Goal: Complete application form

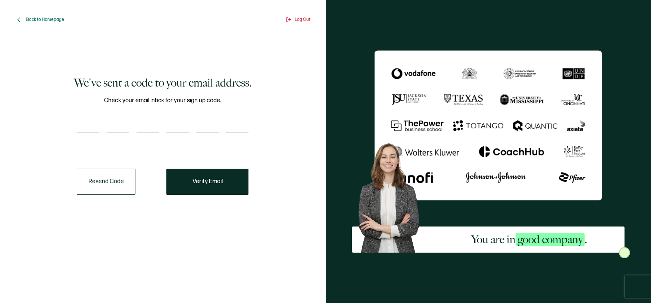
click at [90, 129] on input "number" at bounding box center [88, 125] width 22 height 15
type input "4"
type input "2"
type input "6"
type input "3"
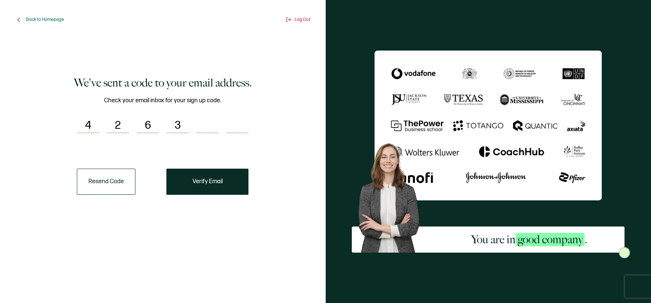
type input "3"
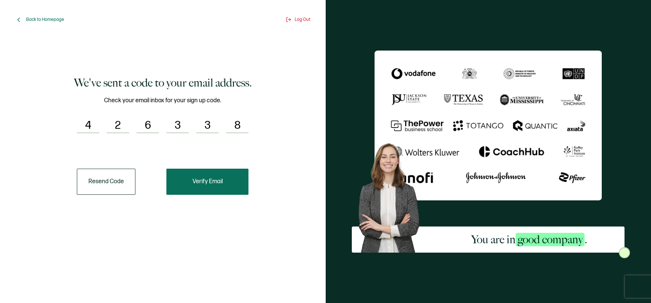
type input "8"
click at [229, 182] on button "Verify Email" at bounding box center [207, 182] width 82 height 26
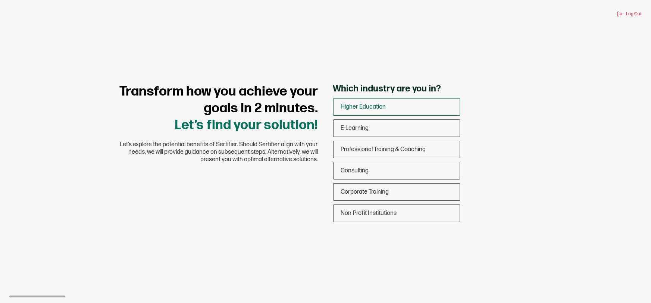
click at [391, 102] on div "Higher Education" at bounding box center [397, 107] width 126 height 18
click at [0, 0] on input "Higher Education" at bounding box center [0, 0] width 0 height 0
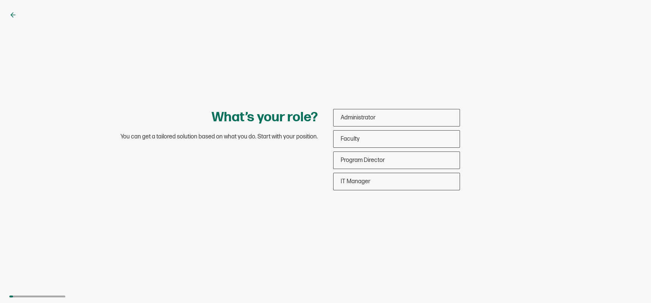
click at [10, 15] on icon at bounding box center [12, 14] width 7 height 7
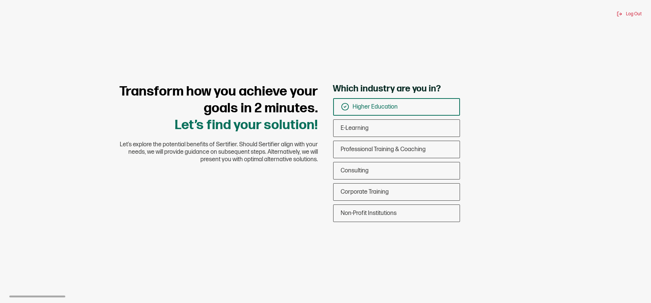
click at [392, 112] on div "Higher Education" at bounding box center [397, 107] width 126 height 18
click at [0, 0] on input "Higher Education" at bounding box center [0, 0] width 0 height 0
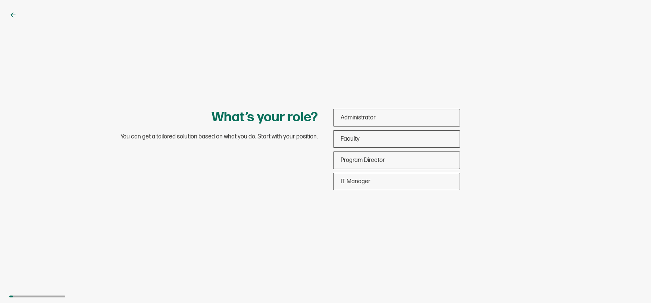
click at [382, 129] on div "Administrator Faculty Program Director IT Manager" at bounding box center [396, 149] width 127 height 81
click at [364, 140] on div "Faculty" at bounding box center [397, 139] width 126 height 18
click at [0, 0] on input "Faculty" at bounding box center [0, 0] width 0 height 0
click at [364, 140] on span "Faculty" at bounding box center [362, 138] width 19 height 7
click at [0, 0] on input "Faculty" at bounding box center [0, 0] width 0 height 0
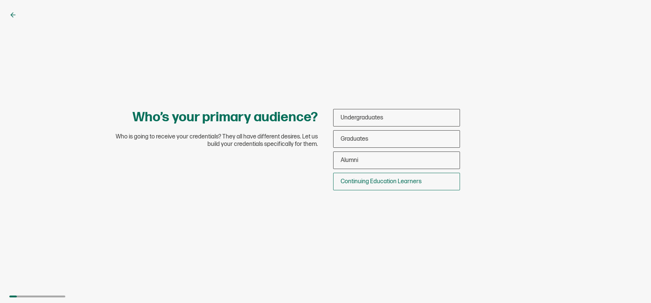
click at [367, 183] on span "Continuing Education Learners" at bounding box center [381, 181] width 81 height 7
click at [0, 0] on input "Continuing Education Learners" at bounding box center [0, 0] width 0 height 0
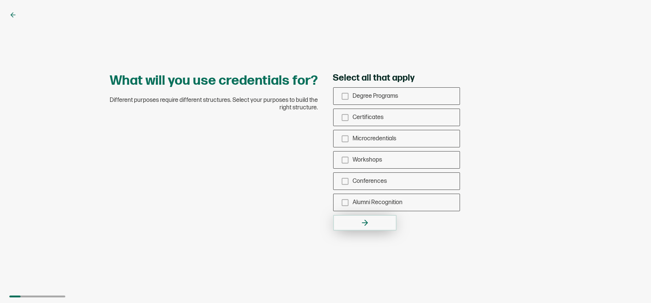
click at [371, 218] on button "button" at bounding box center [364, 223] width 63 height 16
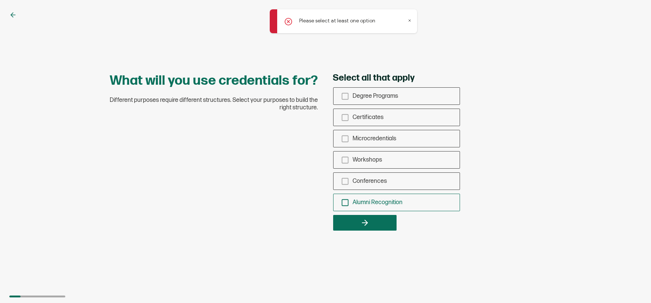
click at [357, 196] on div "Alumni Recognition" at bounding box center [397, 203] width 126 height 18
click at [0, 0] on input "Alumni Recognition" at bounding box center [0, 0] width 0 height 0
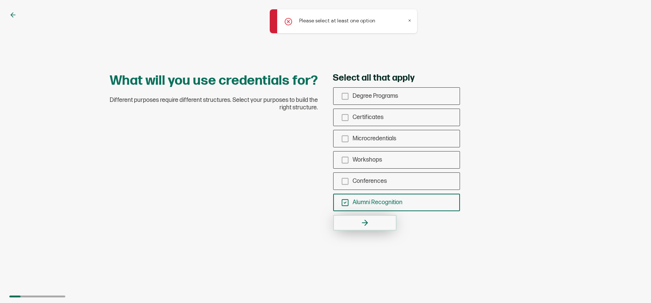
click at [360, 225] on icon "button" at bounding box center [364, 222] width 9 height 9
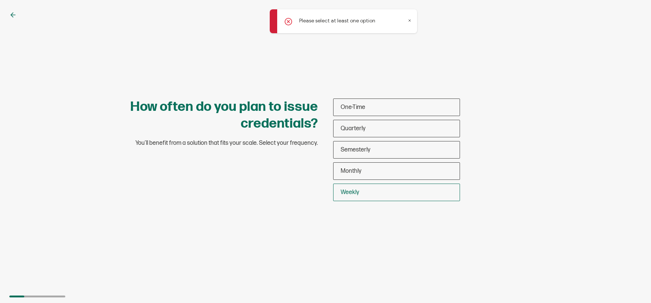
click at [356, 194] on span "Weekly" at bounding box center [350, 192] width 19 height 7
click at [0, 0] on input "Weekly" at bounding box center [0, 0] width 0 height 0
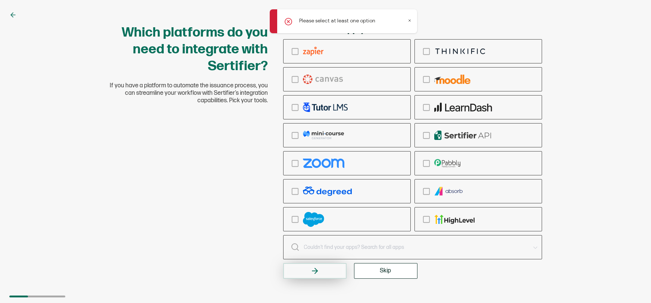
click at [332, 268] on button "button" at bounding box center [314, 271] width 63 height 16
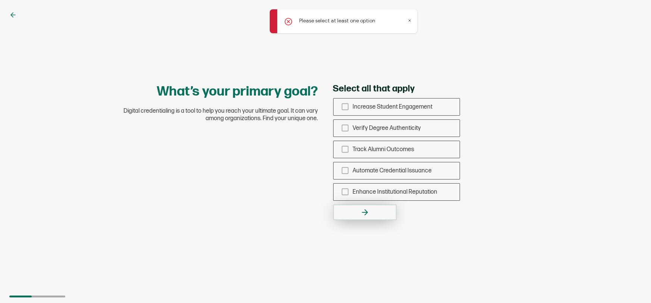
click at [380, 209] on button "button" at bounding box center [364, 212] width 63 height 16
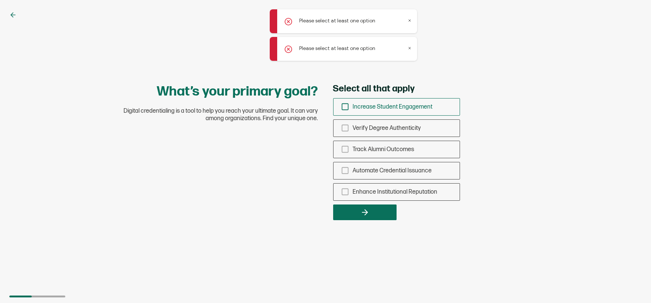
click at [343, 105] on icon "checkbox-group" at bounding box center [345, 107] width 8 height 8
click at [0, 0] on input "Increase Student Engagement" at bounding box center [0, 0] width 0 height 0
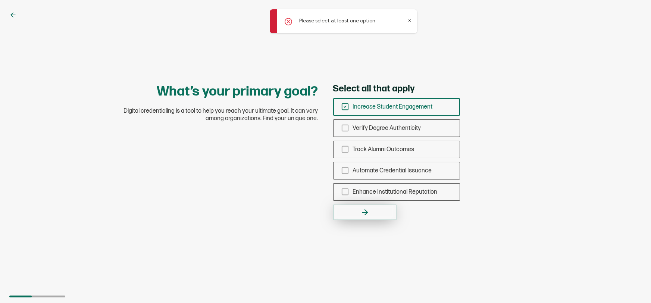
click at [375, 217] on button "button" at bounding box center [364, 212] width 63 height 16
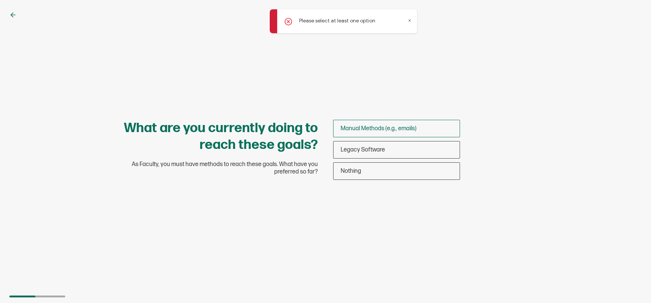
click at [374, 132] on span "Manual Methods (e.g., emails)" at bounding box center [379, 128] width 76 height 7
click at [0, 0] on input "Manual Methods (e.g., emails)" at bounding box center [0, 0] width 0 height 0
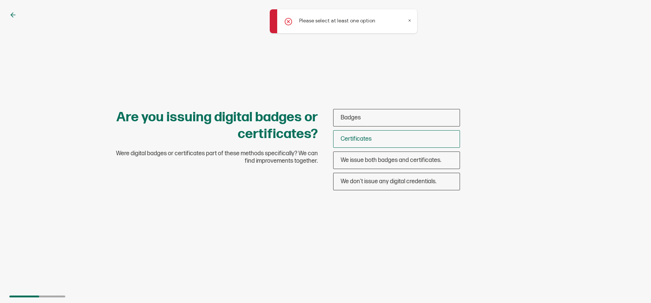
click at [363, 135] on span "Certificates" at bounding box center [356, 138] width 31 height 7
click at [0, 0] on input "Certificates" at bounding box center [0, 0] width 0 height 0
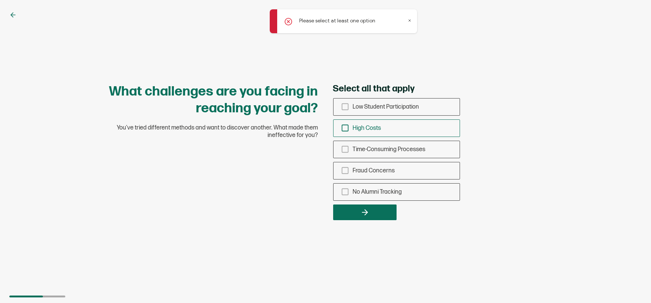
click at [363, 135] on div "High Costs" at bounding box center [397, 128] width 126 height 18
click at [0, 0] on input "High Costs" at bounding box center [0, 0] width 0 height 0
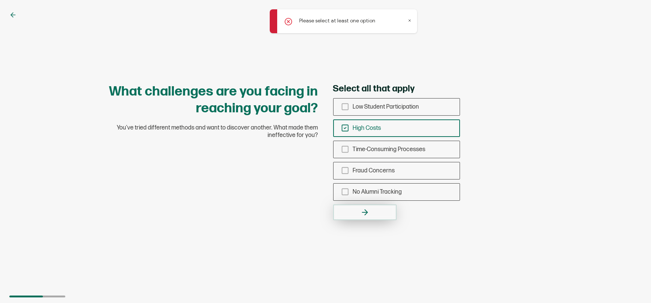
click at [360, 215] on icon "button" at bounding box center [364, 212] width 9 height 9
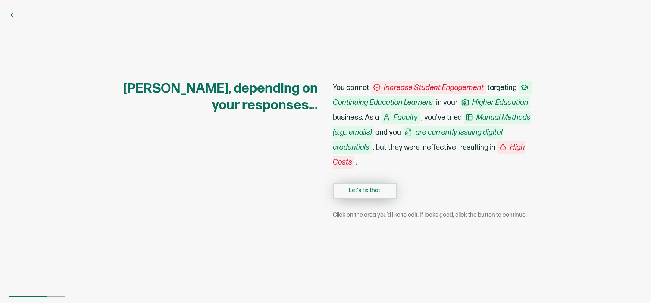
click at [372, 188] on button "Let's fix that" at bounding box center [364, 191] width 63 height 16
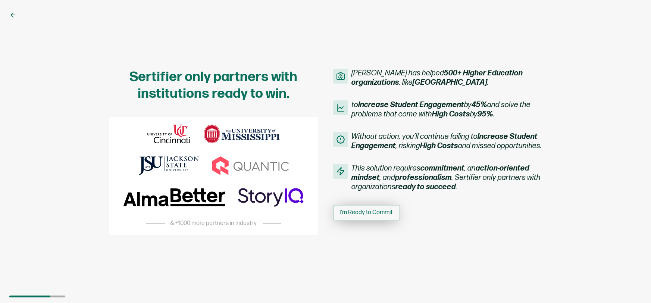
click at [367, 216] on span "I'm Ready to Commit" at bounding box center [366, 213] width 53 height 6
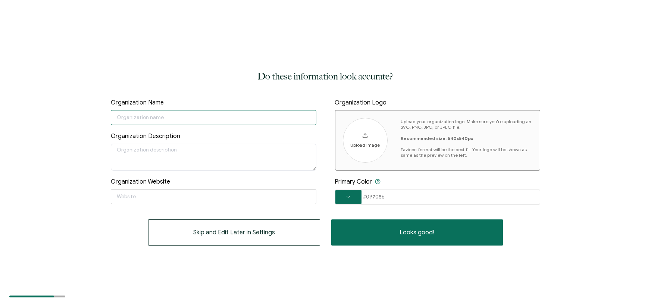
click at [294, 112] on input "text" at bounding box center [214, 117] width 206 height 15
click at [261, 114] on input "text" at bounding box center [214, 117] width 206 height 15
click at [349, 191] on span at bounding box center [348, 197] width 26 height 14
